Goal: Information Seeking & Learning: Learn about a topic

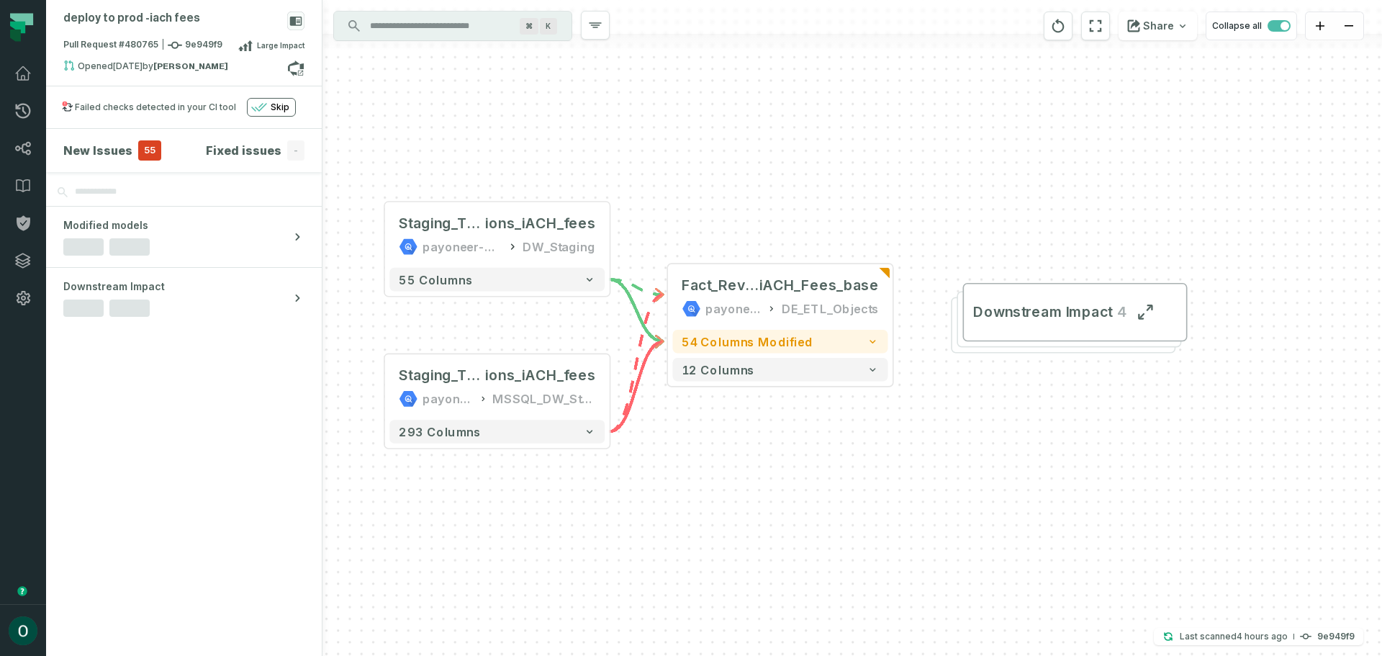
drag, startPoint x: 1069, startPoint y: 494, endPoint x: 991, endPoint y: 489, distance: 78.7
click at [992, 491] on div "Staging_Transact ions_iACH_fees payoneer-prod-eu-svc-data-016f MSSQL_DW_Staging…" at bounding box center [851, 328] width 1059 height 656
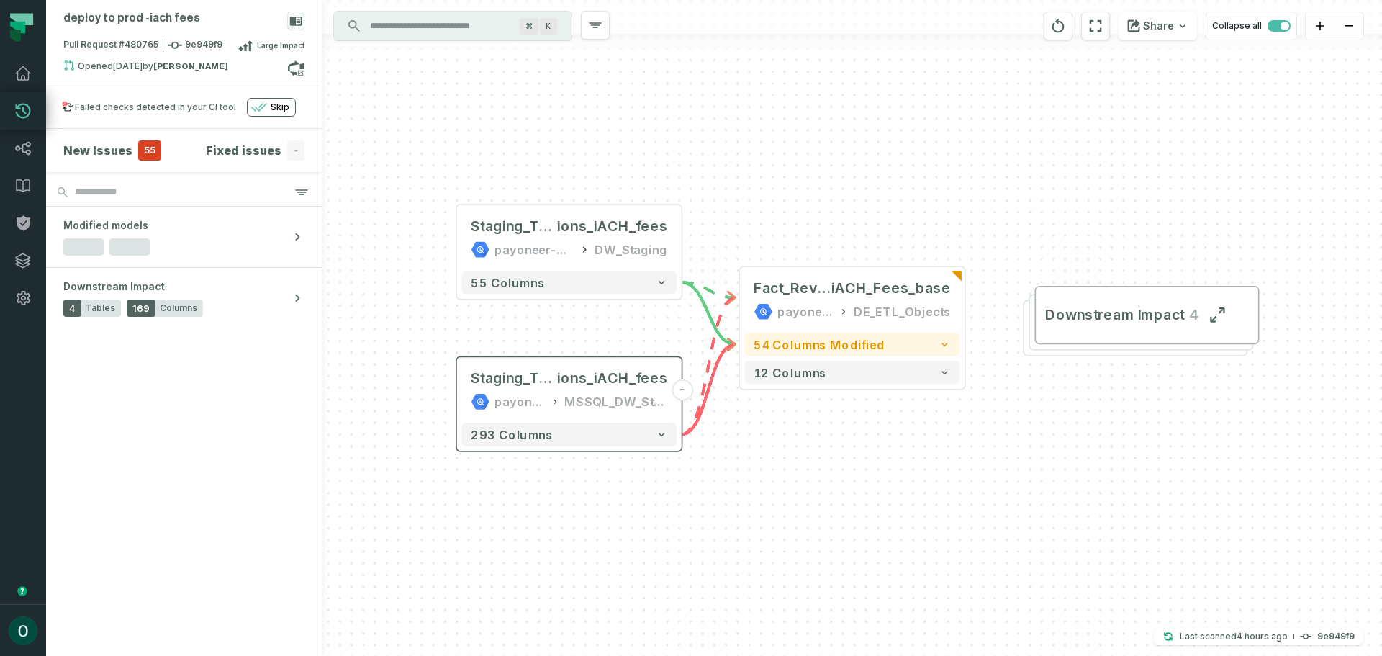
click at [653, 437] on button "293 columns" at bounding box center [568, 434] width 215 height 24
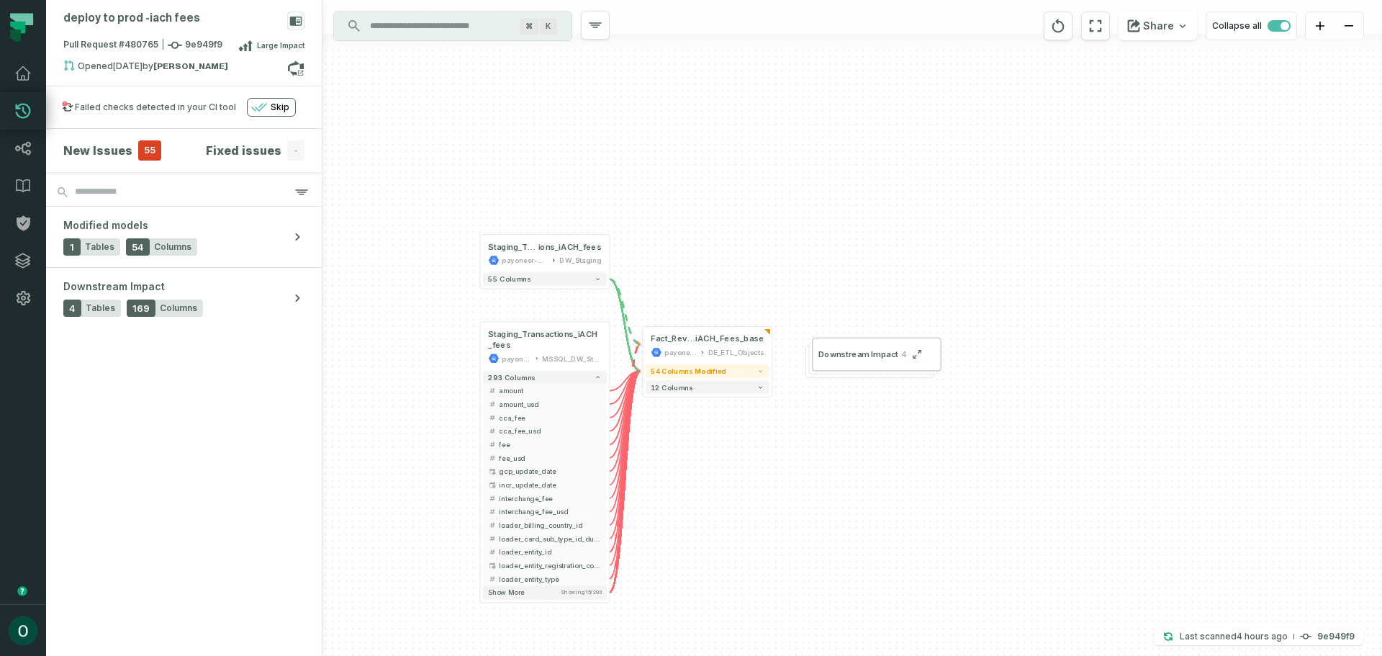
drag, startPoint x: 861, startPoint y: 573, endPoint x: 706, endPoint y: 464, distance: 189.7
click at [706, 464] on div "Staging_Transactions_iACH_fees payoneer-prod-eu-svc-data-016f MSSQL_DW_Staging …" at bounding box center [851, 328] width 1059 height 656
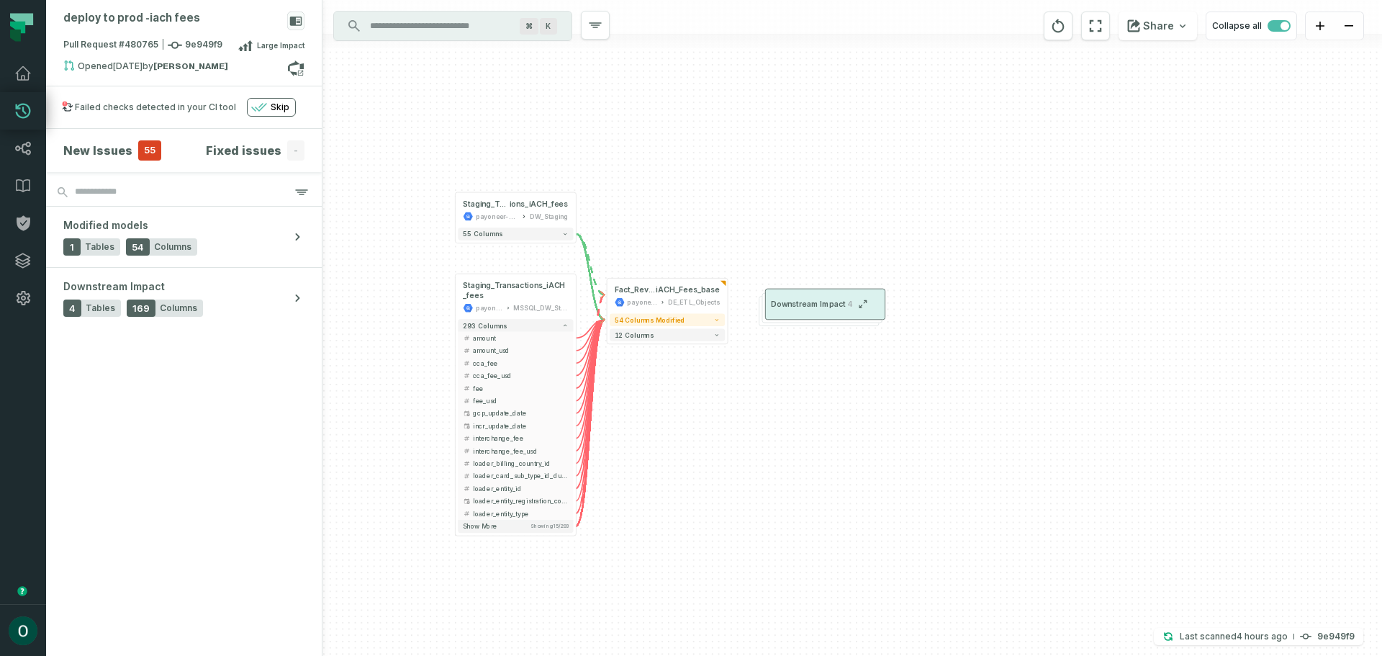
click at [831, 304] on span "Downstream Impact" at bounding box center [808, 304] width 75 height 10
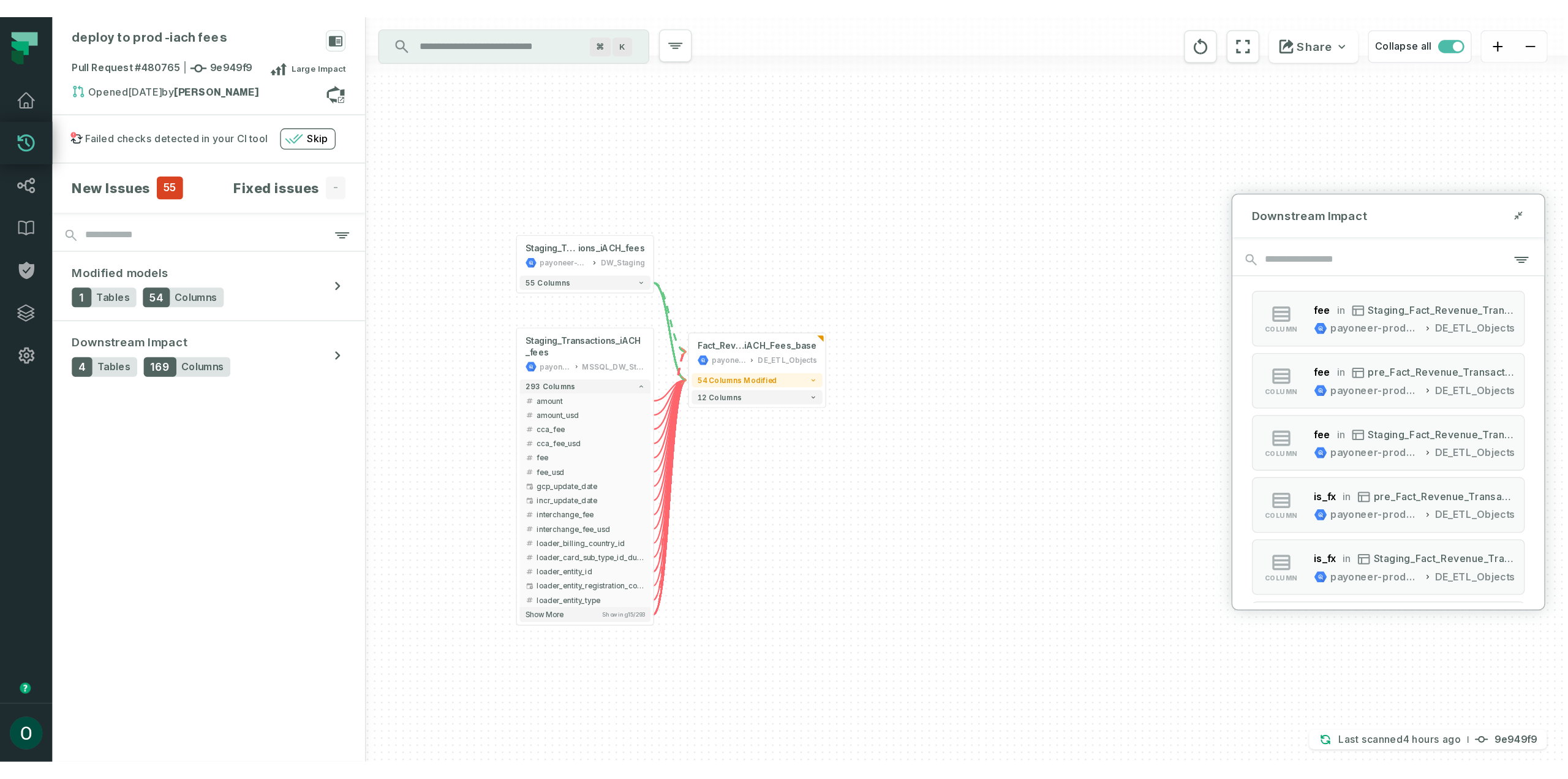
scroll to position [245, 0]
